Goal: Information Seeking & Learning: Learn about a topic

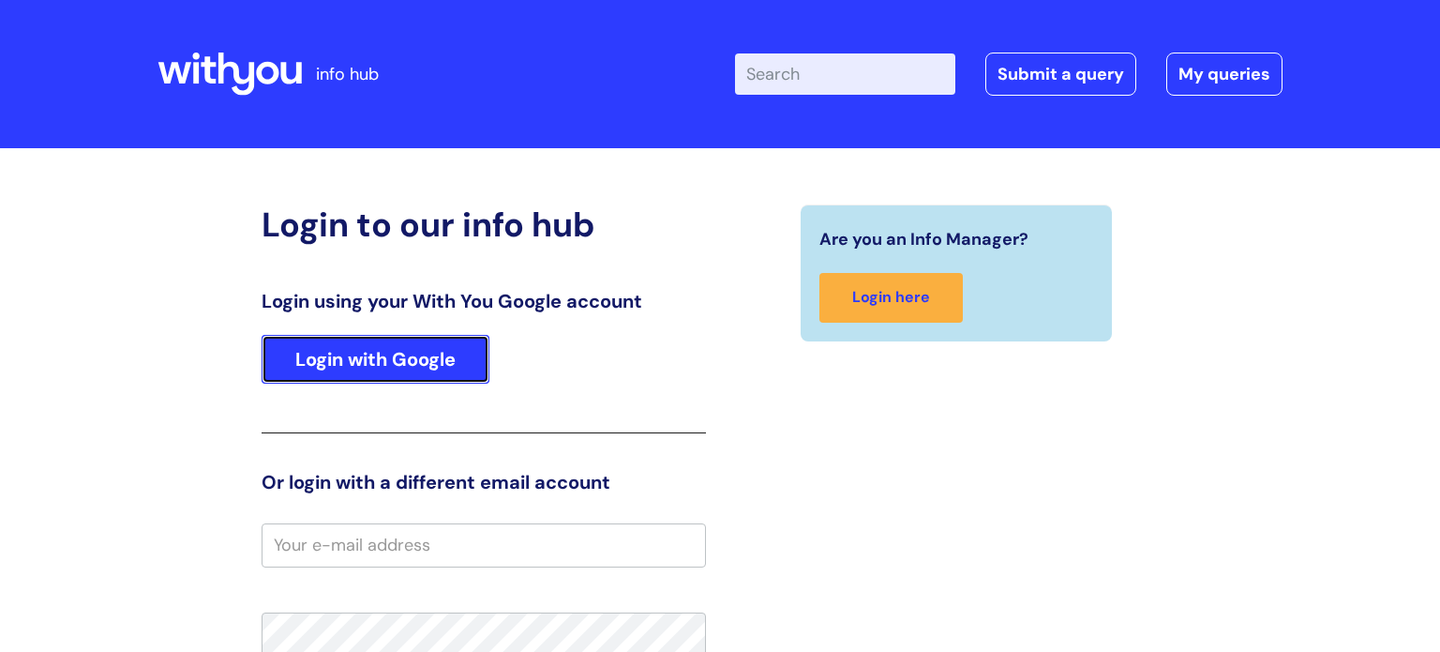
click at [373, 351] on link "Login with Google" at bounding box center [376, 359] width 228 height 49
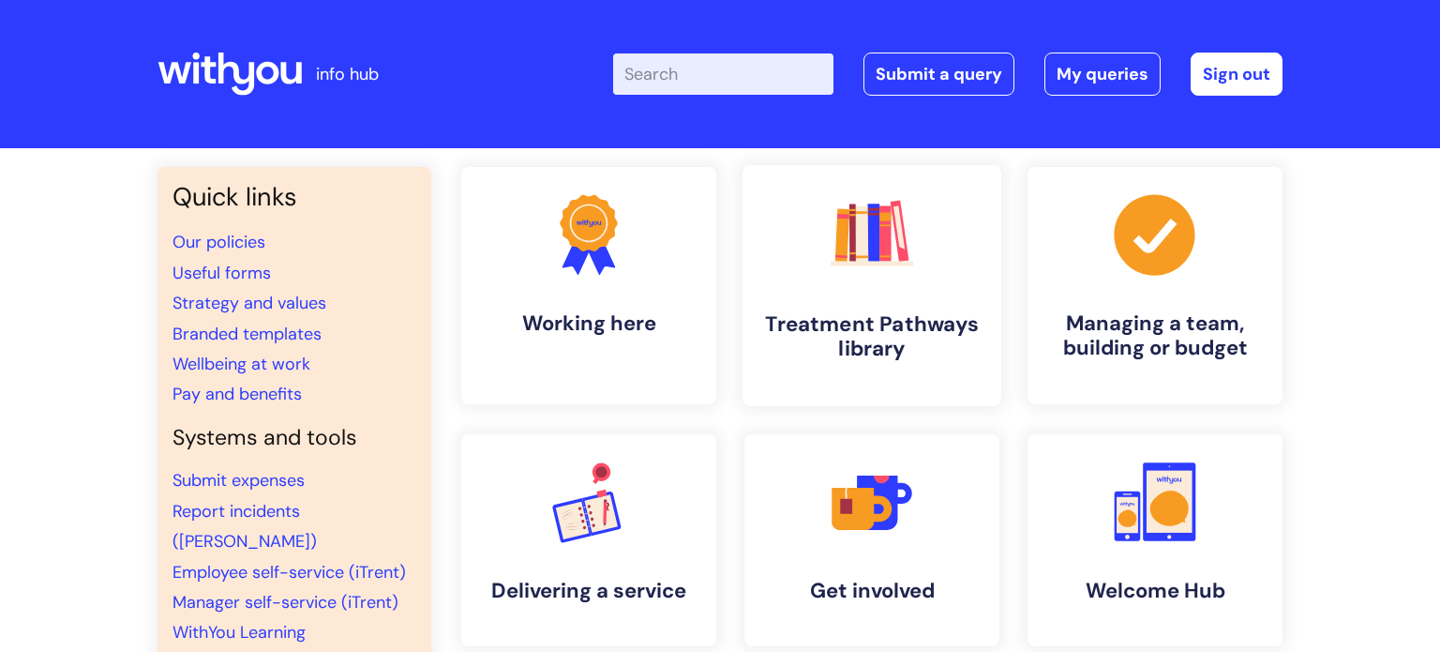
click at [891, 298] on link ".cls-1{fill:#f89b22;}.cls-1,.cls-2,.cls-3,.cls-4,.cls-5,.cls-6,.cls-7{stroke-wi…" at bounding box center [871, 285] width 259 height 241
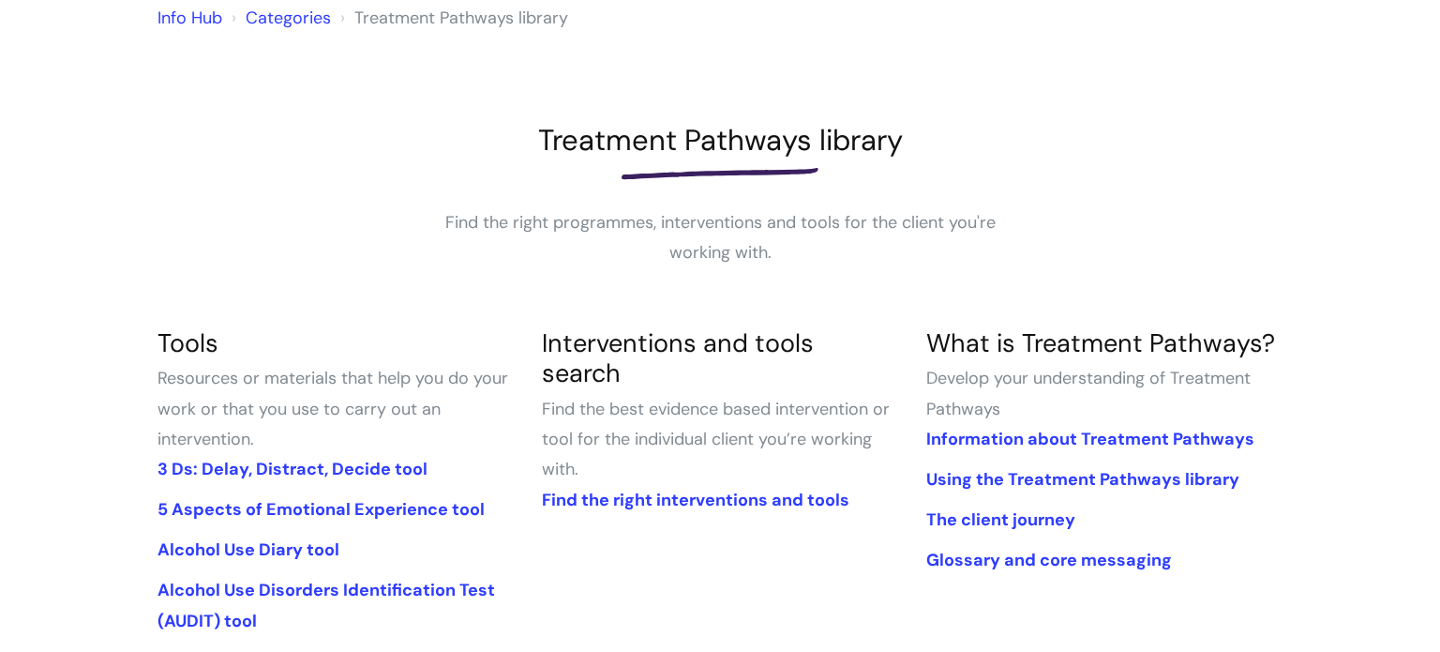
scroll to position [184, 0]
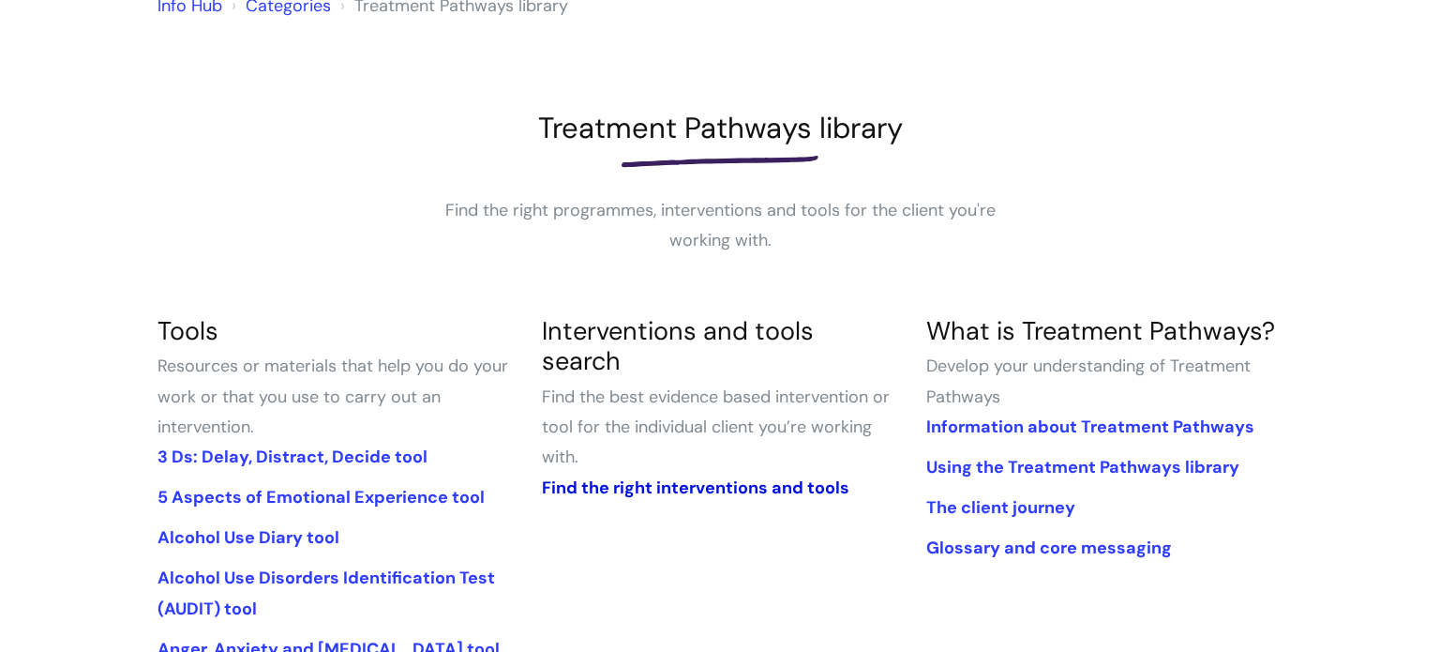
click at [615, 476] on link "Find the right interventions and tools" at bounding box center [695, 487] width 307 height 22
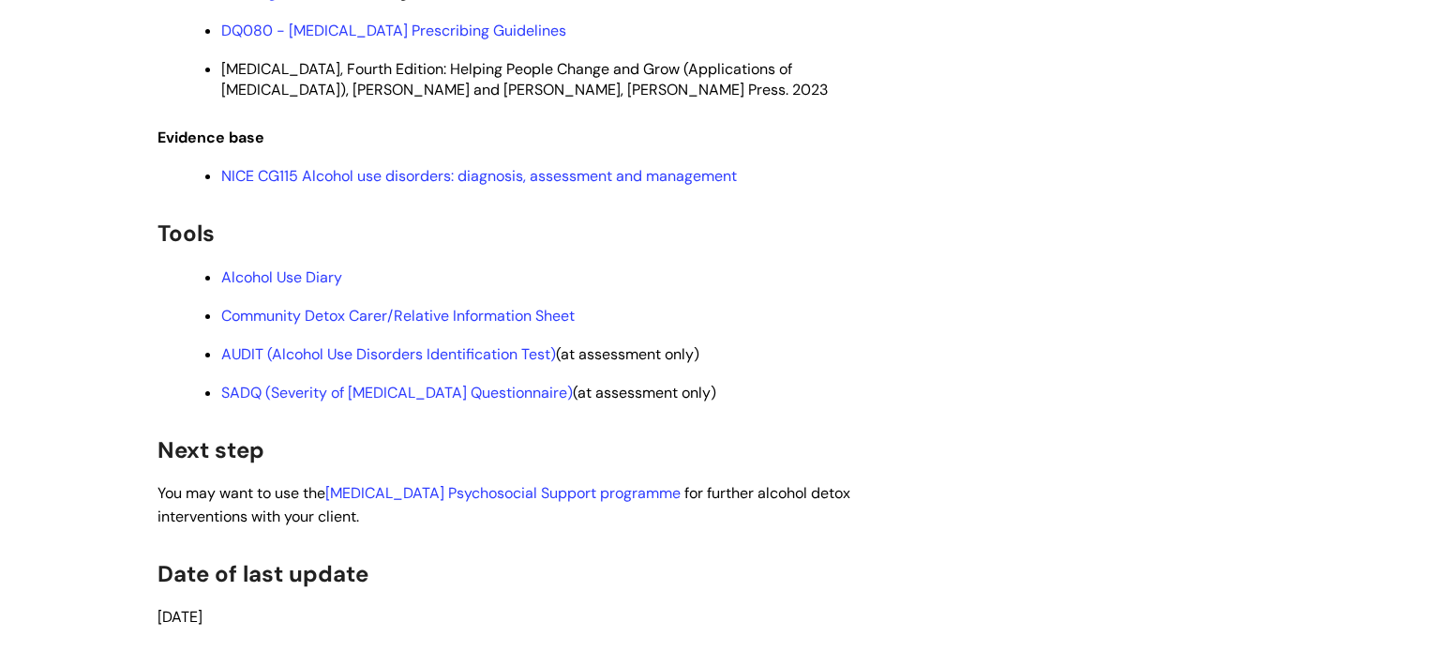
scroll to position [3130, 0]
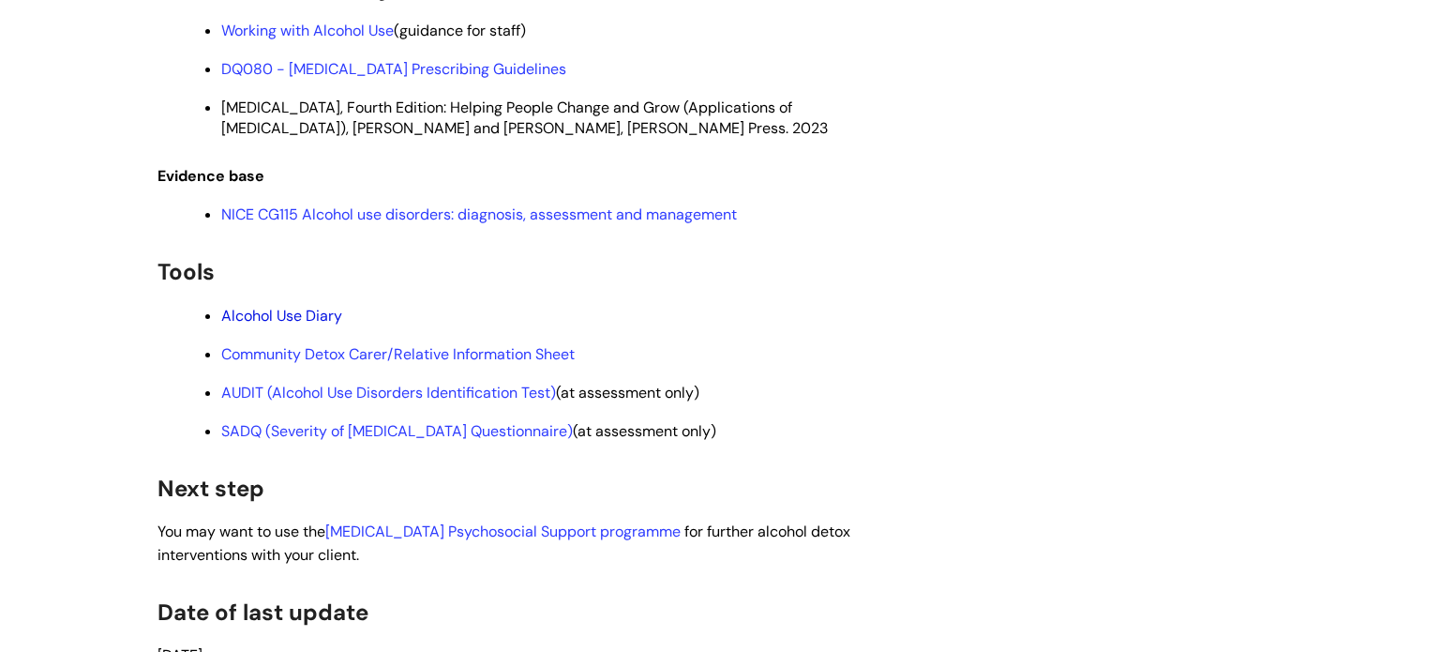
click at [321, 325] on link "Alcohol Use Diary" at bounding box center [281, 316] width 121 height 20
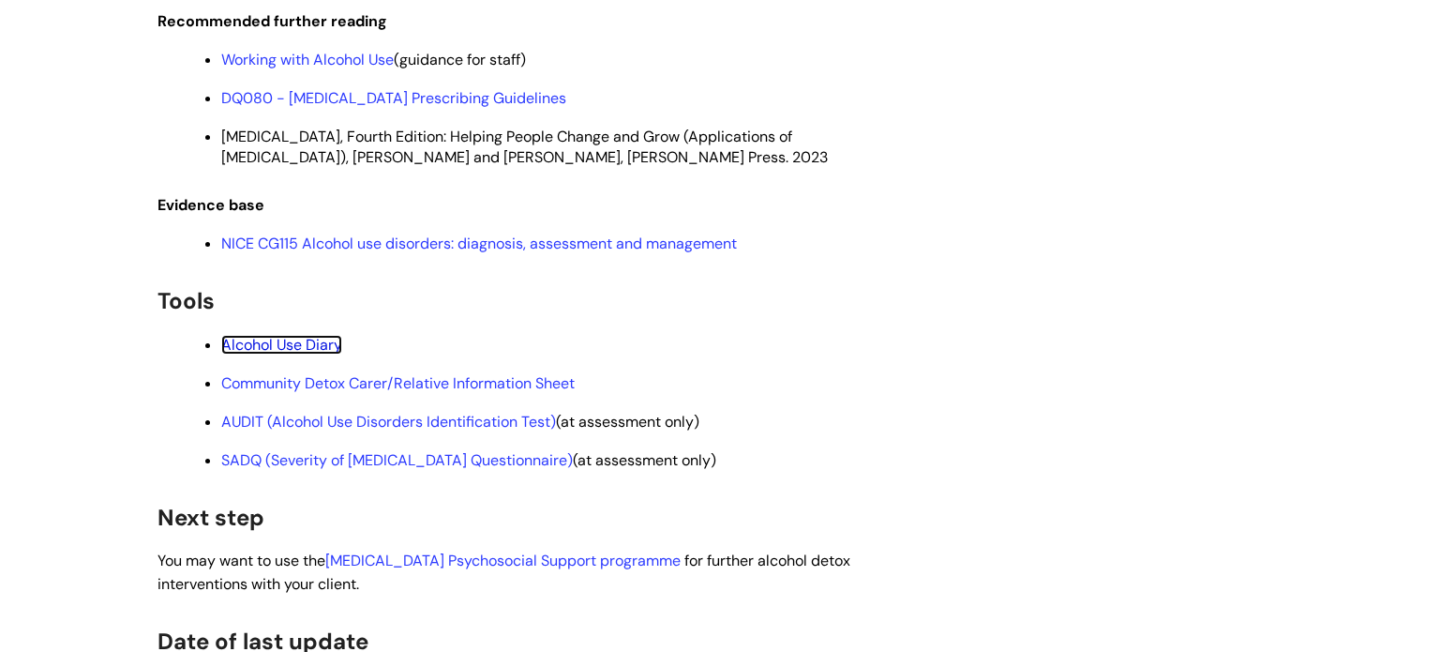
scroll to position [3101, 0]
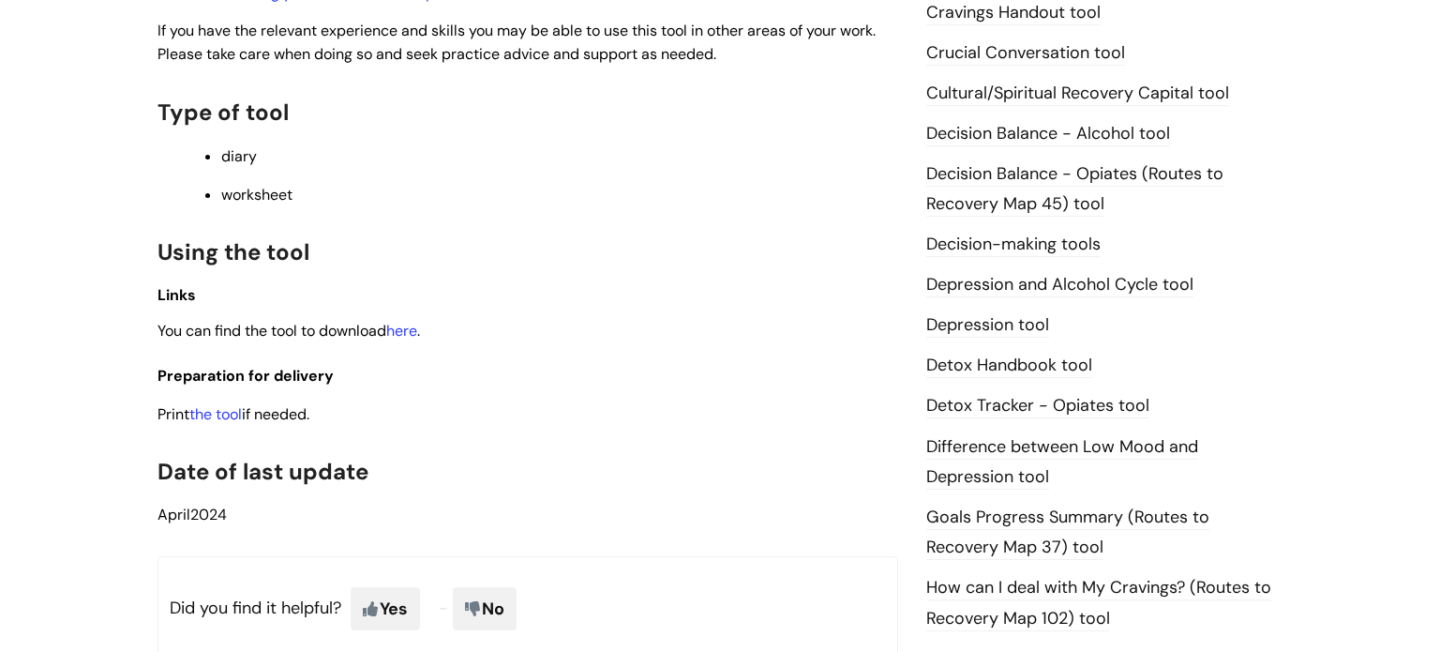
scroll to position [829, 0]
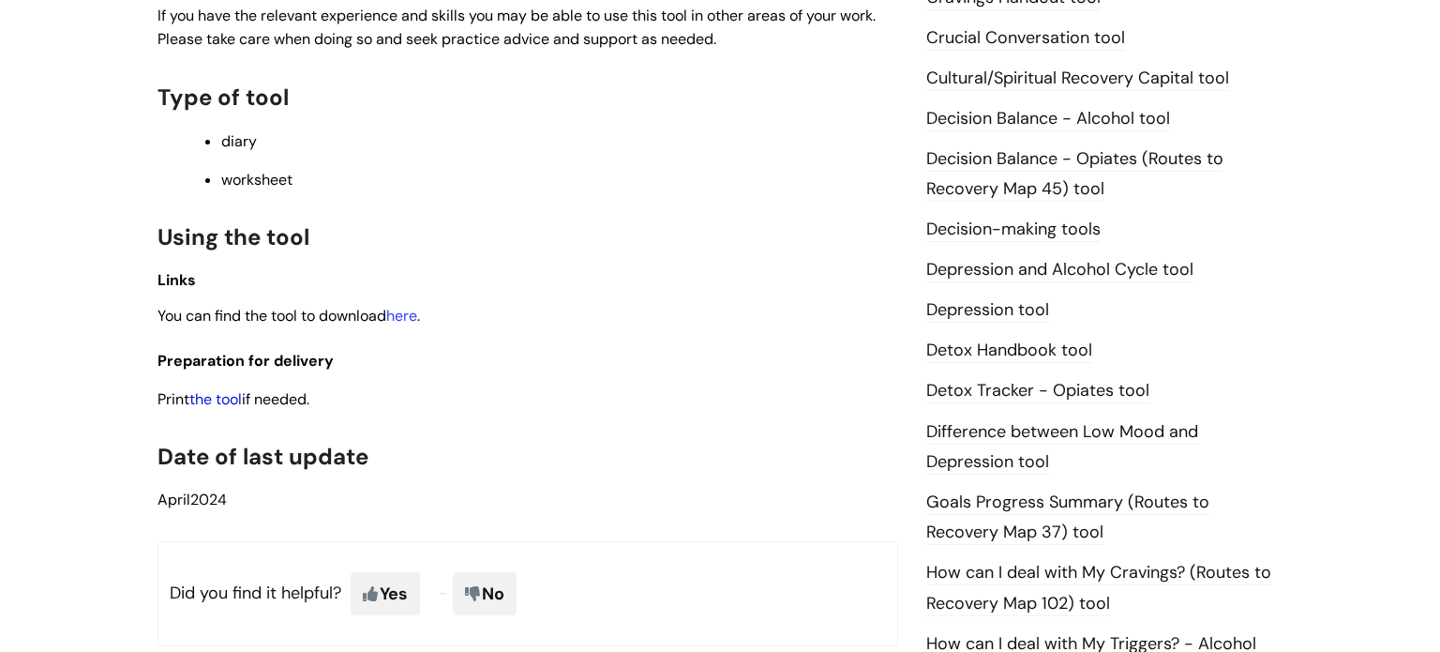
click at [220, 405] on link "the tool" at bounding box center [215, 399] width 52 height 20
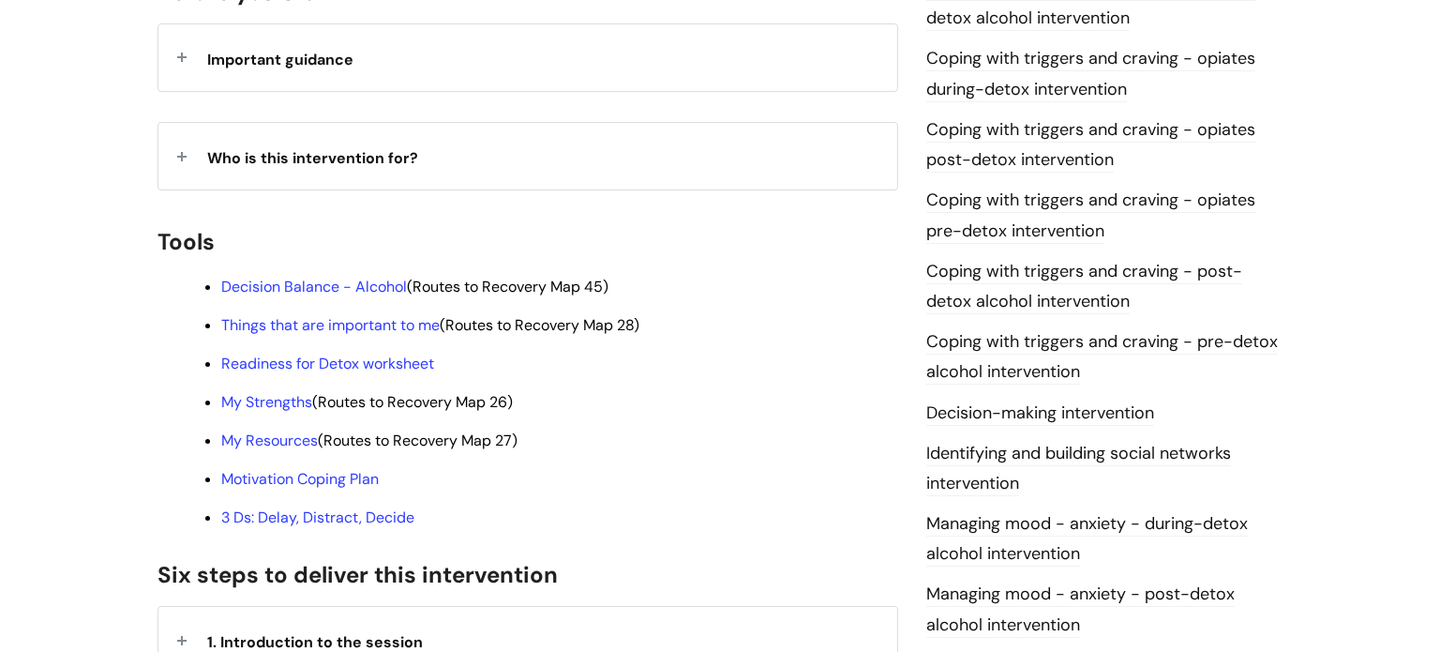
scroll to position [486, 0]
click at [361, 276] on link "Decision Balance - Alcohol" at bounding box center [314, 286] width 186 height 20
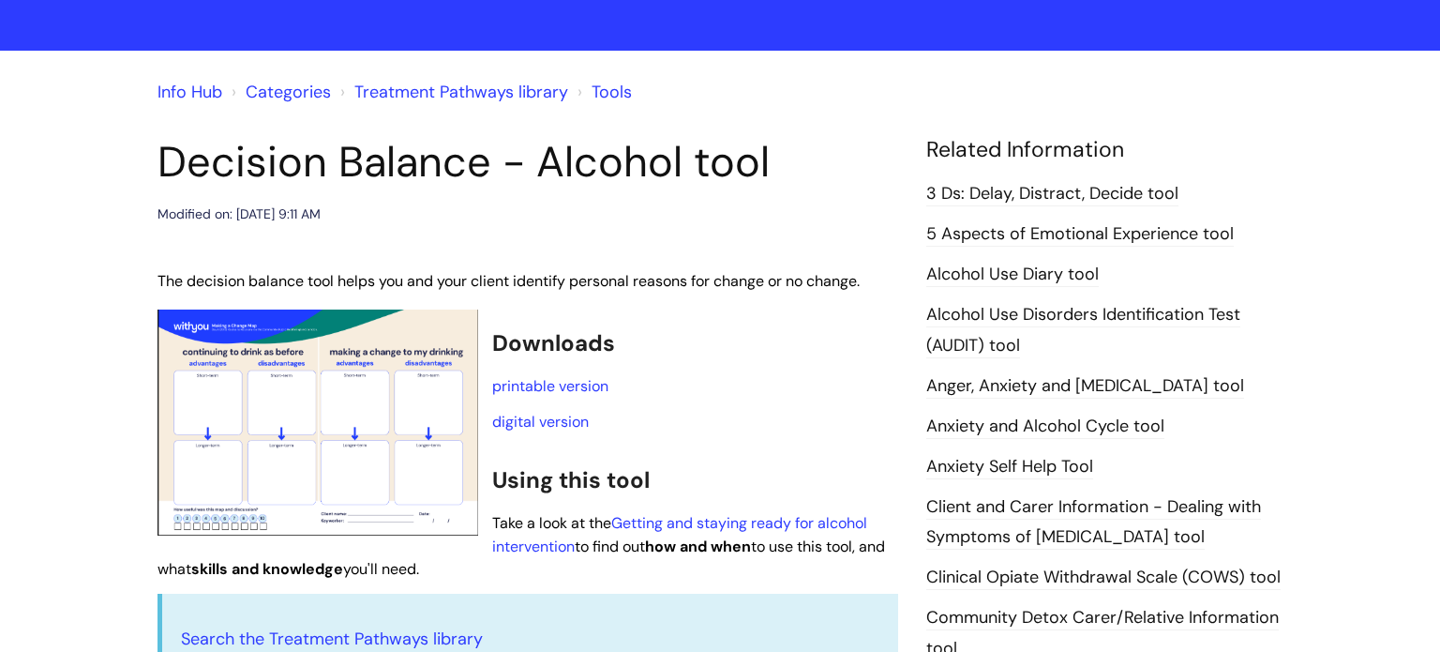
scroll to position [101, 0]
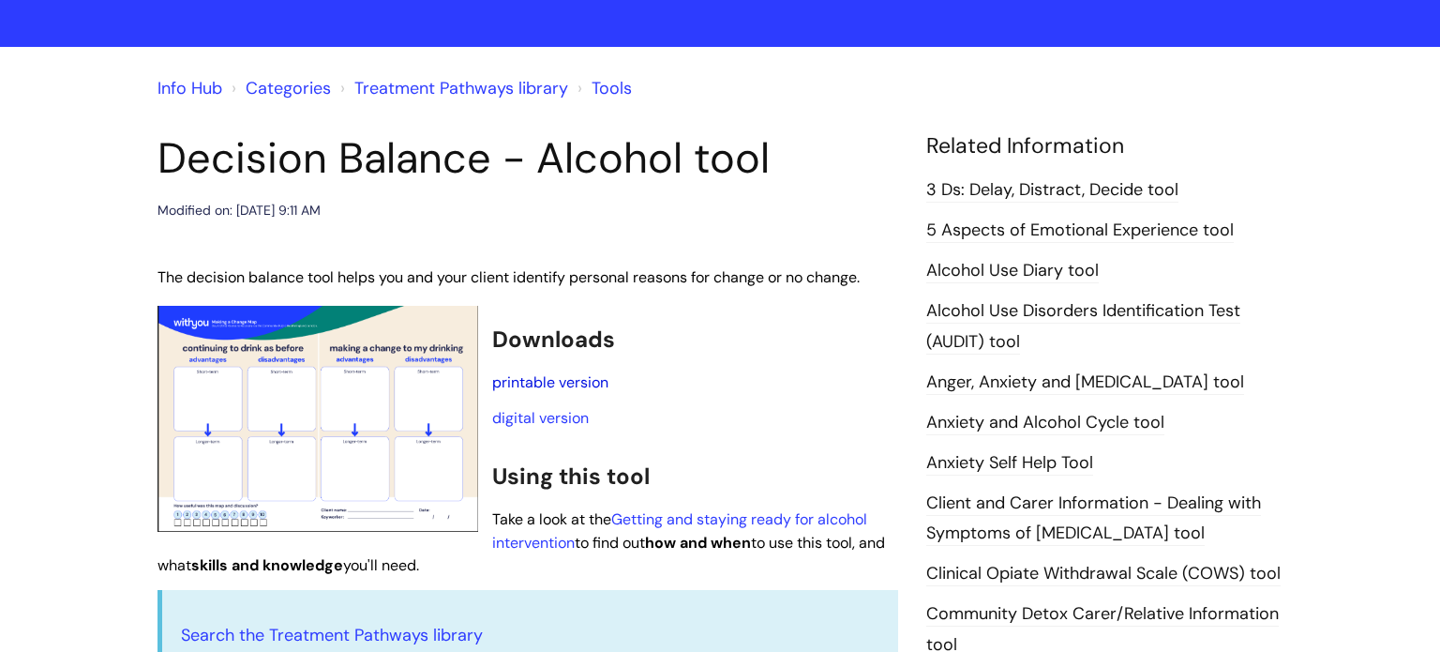
click at [535, 381] on link "printable version" at bounding box center [550, 382] width 116 height 20
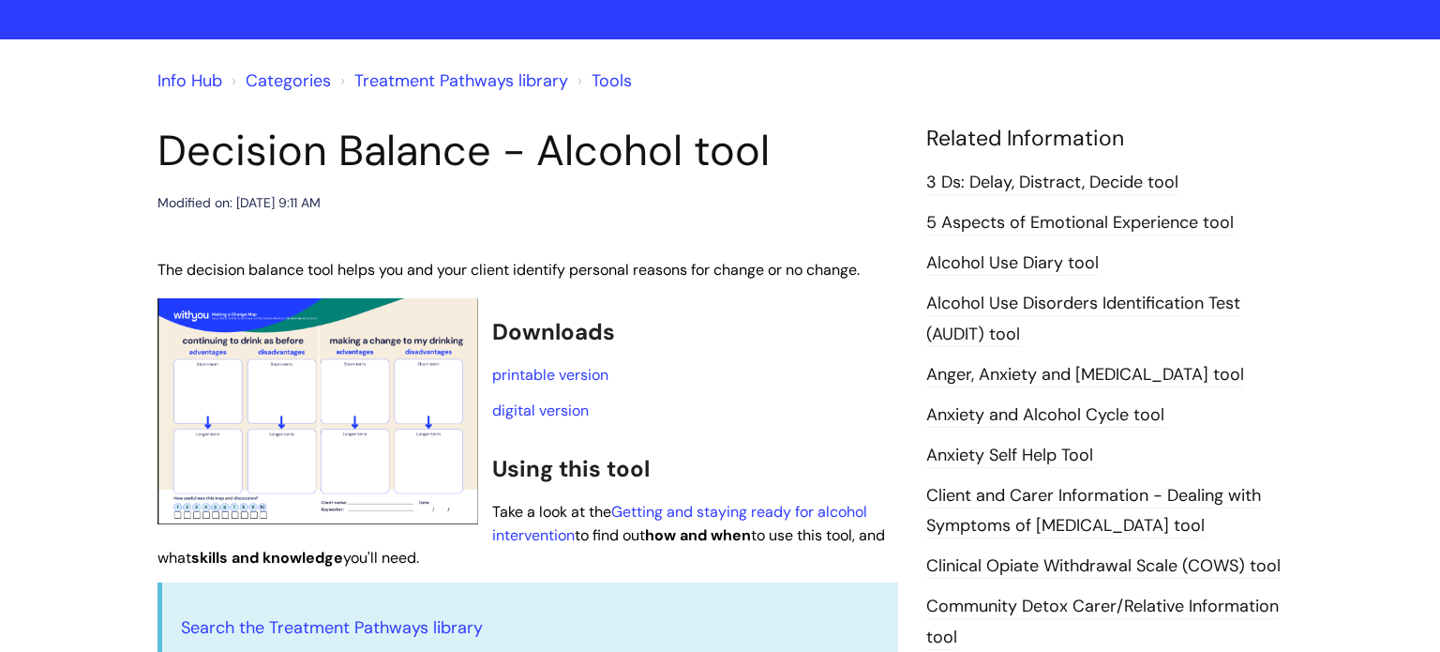
scroll to position [111, 0]
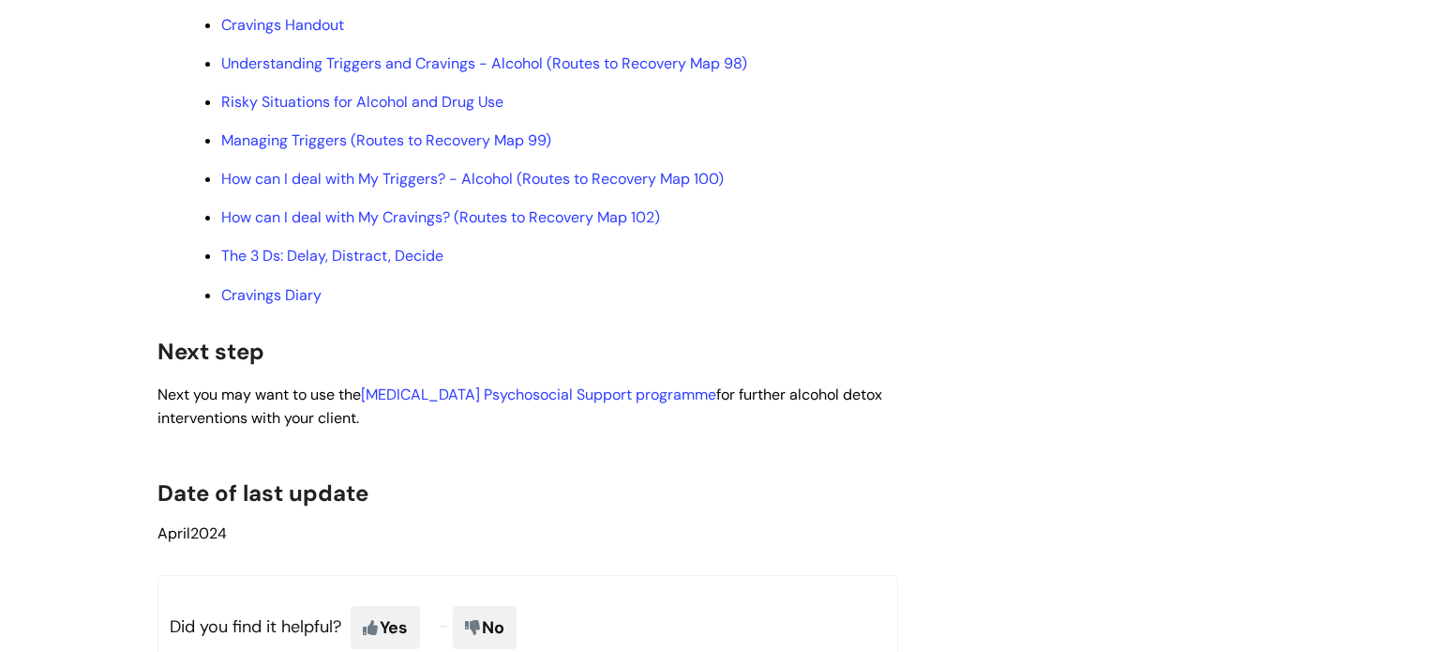
scroll to position [6044, 0]
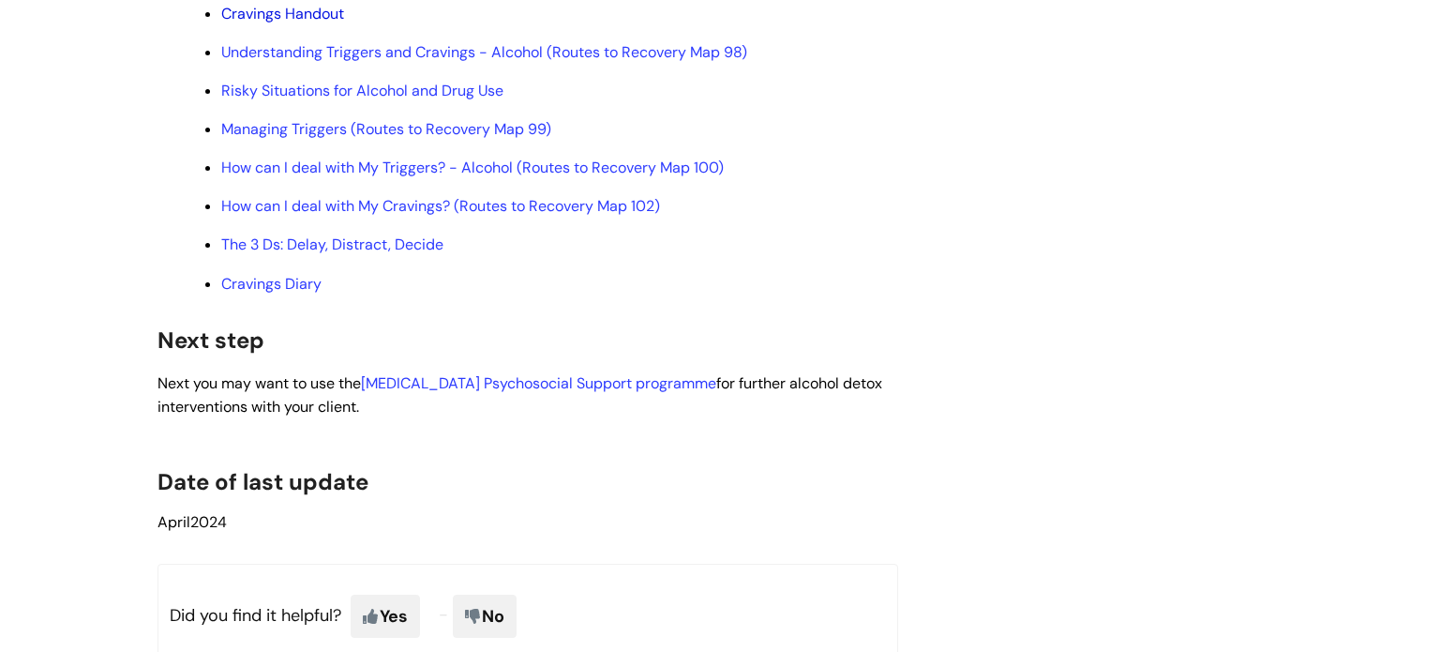
click at [318, 23] on link "Cravings Handout" at bounding box center [282, 14] width 123 height 20
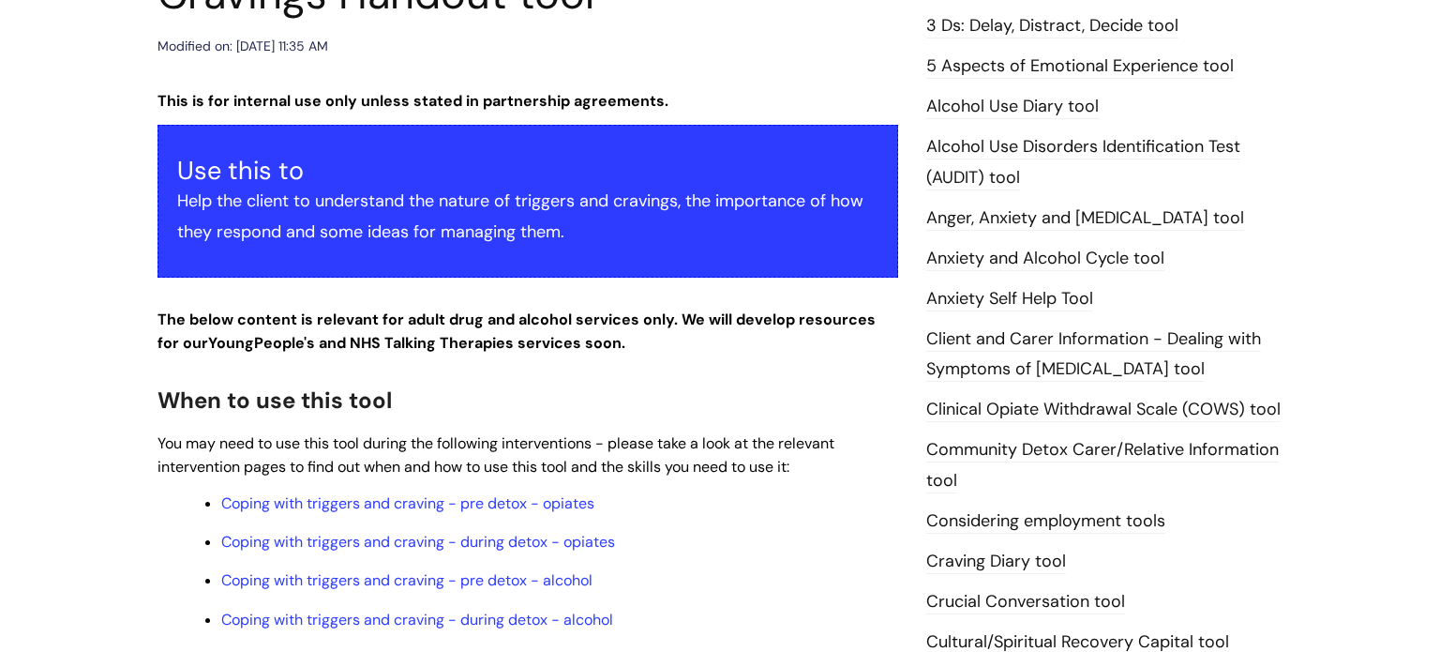
scroll to position [499, 0]
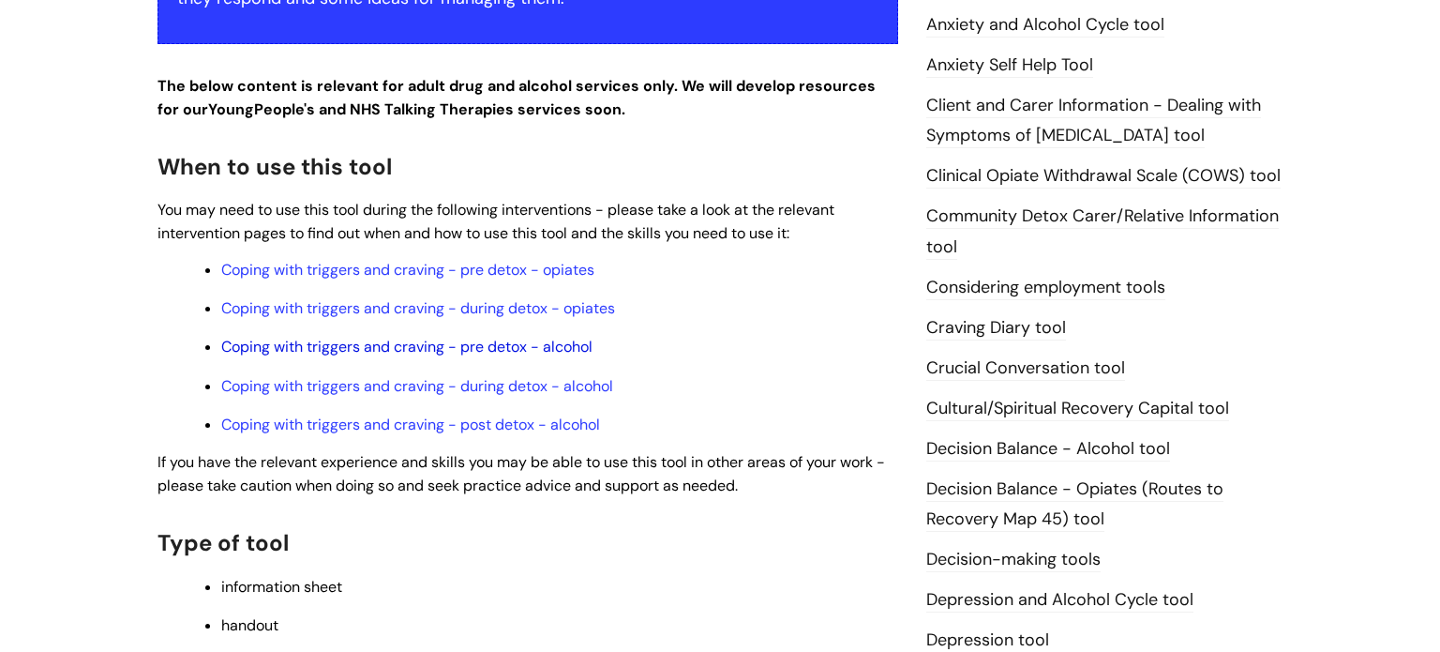
click at [472, 354] on link "Coping with triggers and craving - pre detox - alcohol" at bounding box center [406, 347] width 371 height 20
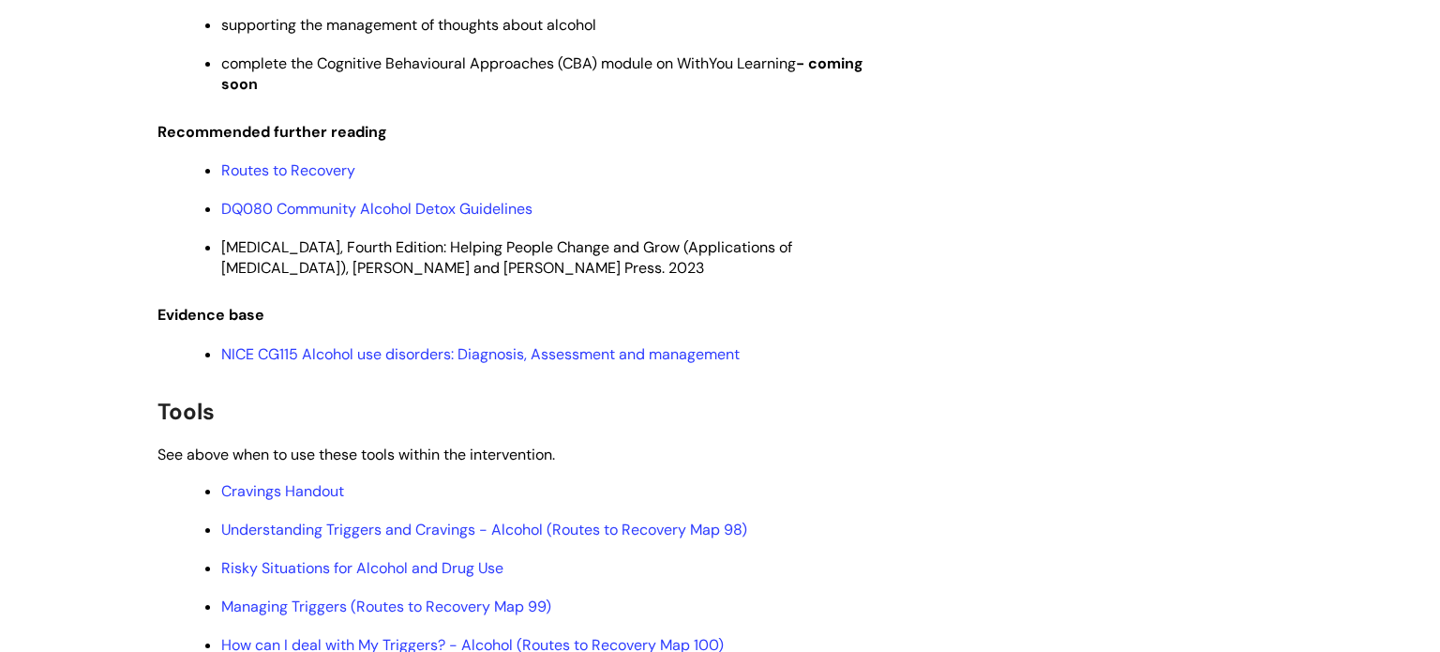
scroll to position [5456, 0]
